Goal: Information Seeking & Learning: Understand process/instructions

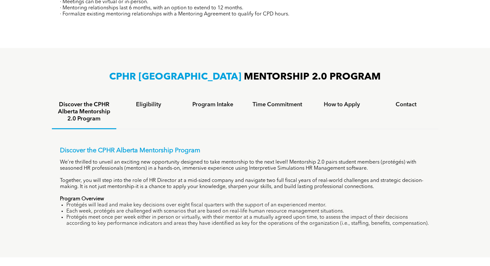
scroll to position [380, 0]
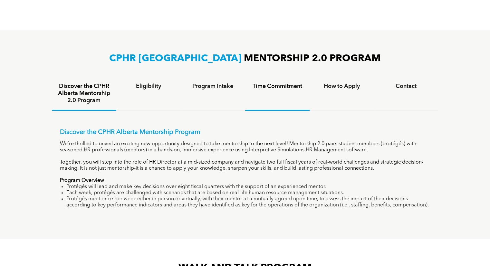
click at [282, 83] on h4 "Time Commitment" at bounding box center [277, 86] width 53 height 7
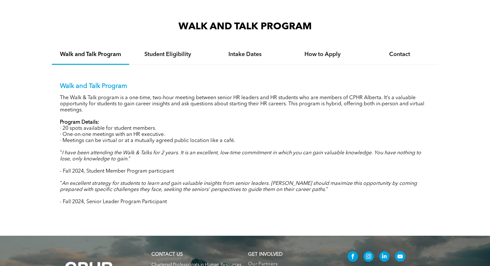
scroll to position [596, 0]
click at [122, 119] on p "Program Details:" at bounding box center [245, 122] width 370 height 6
click at [219, 119] on p "Program Details:" at bounding box center [245, 122] width 370 height 6
click at [165, 167] on div "Walk and Talk Program The Walk & Talk program is a one-time, two-hour meeting b…" at bounding box center [245, 143] width 370 height 123
click at [388, 96] on p "The Walk & Talk program is a one-time, two-hour meeting between senior HR leade…" at bounding box center [245, 104] width 370 height 18
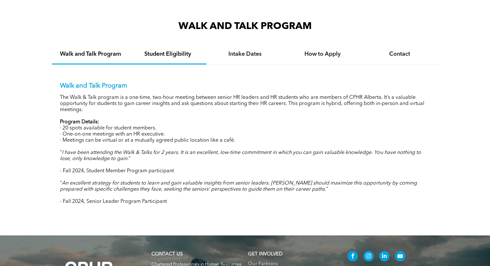
click at [165, 57] on div "Student Eligibility" at bounding box center [167, 55] width 77 height 20
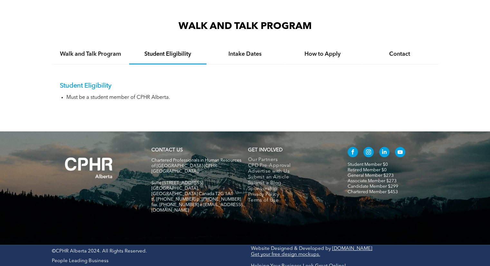
scroll to position [587, 0]
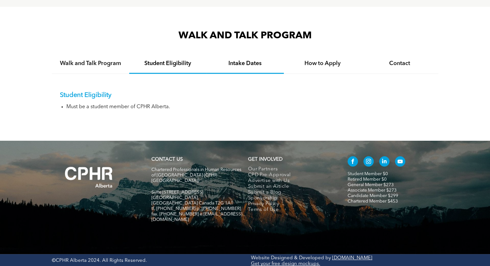
click at [244, 64] on h4 "Intake Dates" at bounding box center [245, 63] width 66 height 7
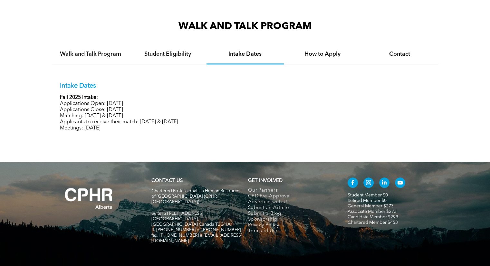
click at [115, 95] on p "Fall 2025 Intake:" at bounding box center [245, 98] width 370 height 6
click at [133, 97] on p "Fall 2025 Intake:" at bounding box center [245, 98] width 370 height 6
click at [336, 52] on h4 "How to Apply" at bounding box center [322, 54] width 66 height 7
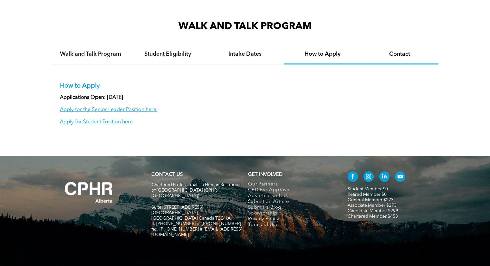
click at [406, 56] on h4 "Contact" at bounding box center [400, 54] width 66 height 7
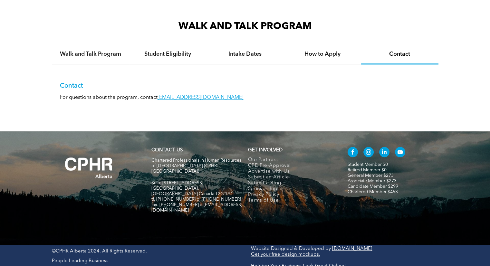
scroll to position [587, 0]
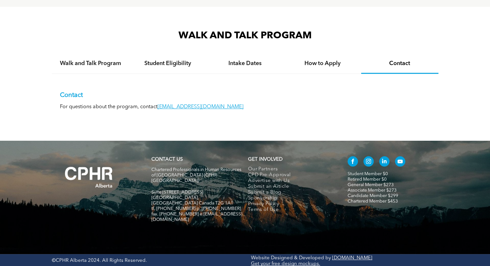
click at [354, 49] on div "WALK AND TALK PROGRAM Walk and Talk Program Student Eligibility Intake Dates Ho…" at bounding box center [245, 73] width 386 height 89
click at [333, 68] on div "How to Apply" at bounding box center [322, 64] width 77 height 20
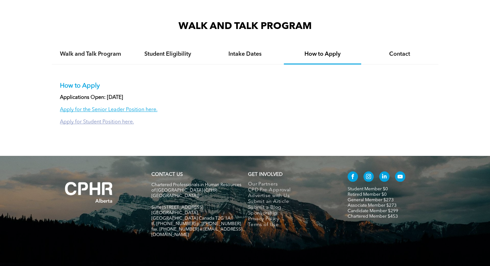
click at [121, 120] on link "Apply for Student Position here." at bounding box center [97, 121] width 74 height 5
